Goal: Task Accomplishment & Management: Manage account settings

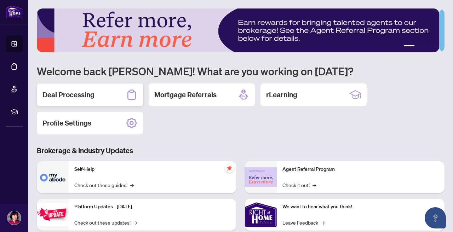
click at [45, 93] on h2 "Deal Processing" at bounding box center [68, 95] width 52 height 10
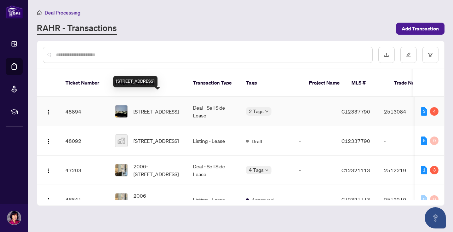
click at [157, 108] on span "3906-30 Inn on the Park Dr, Toronto, Ontario M3C 0P7, Canada" at bounding box center [155, 112] width 45 height 8
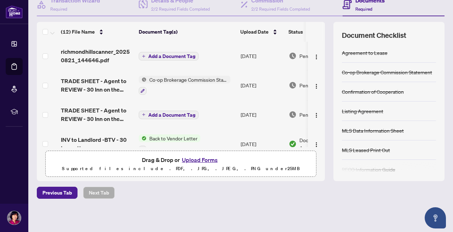
scroll to position [75, 0]
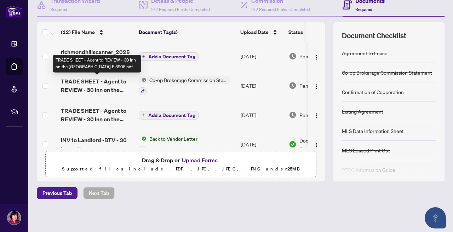
click at [118, 88] on span "TRADE SHEET - Agent to REVIEW - 30 Inn on the Park Dr E 3906.pdf" at bounding box center [97, 85] width 72 height 17
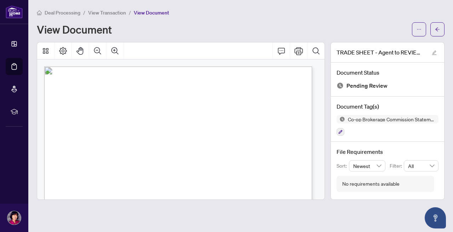
click at [102, 13] on span "View Transaction" at bounding box center [107, 13] width 38 height 6
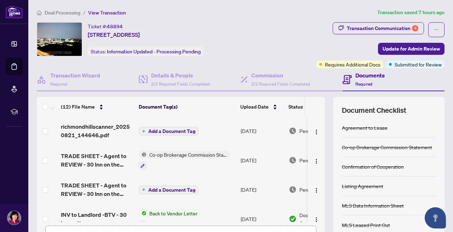
scroll to position [-1, 0]
click at [379, 26] on div "Transaction Communication 4" at bounding box center [382, 28] width 71 height 11
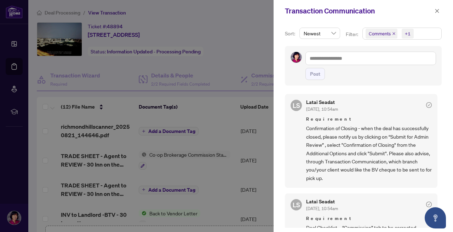
scroll to position [0, 0]
